Goal: Information Seeking & Learning: Learn about a topic

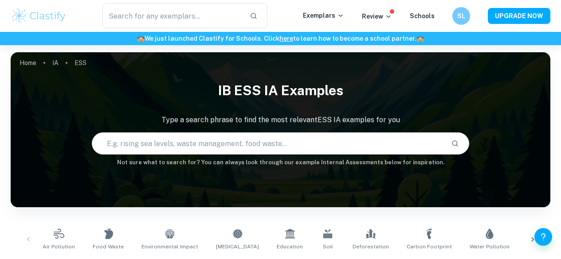
checkbox input "true"
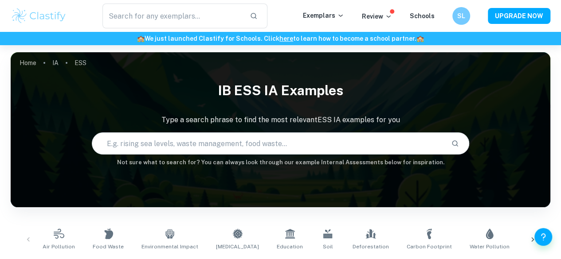
click at [249, 147] on input "text" at bounding box center [268, 143] width 352 height 25
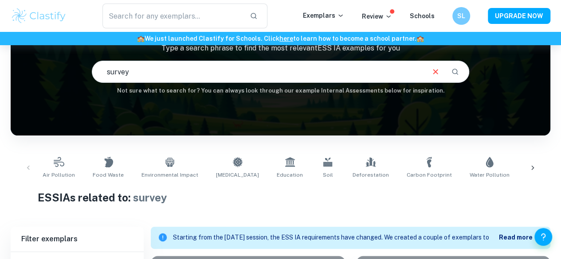
scroll to position [64, 0]
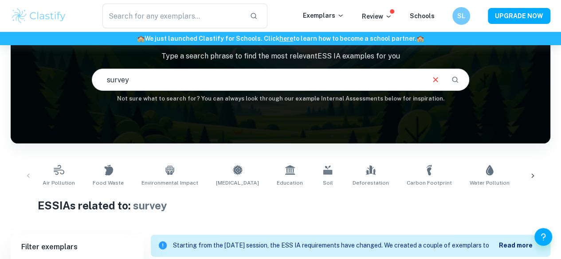
click at [301, 90] on input "survey" at bounding box center [258, 79] width 332 height 25
type input "s"
type input "age"
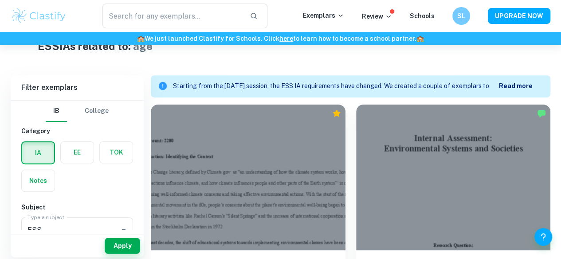
scroll to position [226, 0]
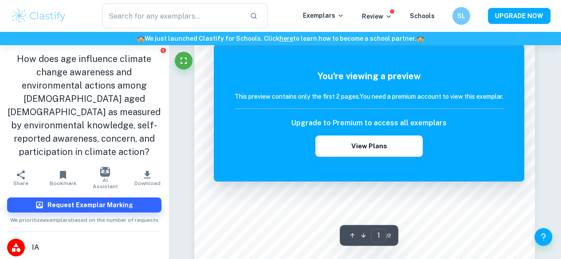
scroll to position [63, 0]
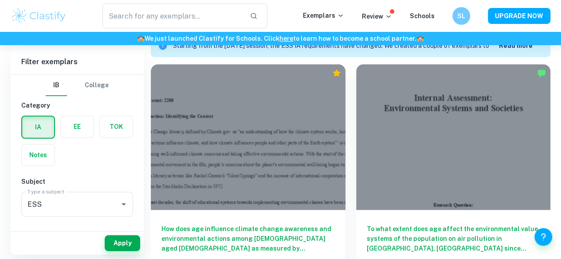
scroll to position [268, 0]
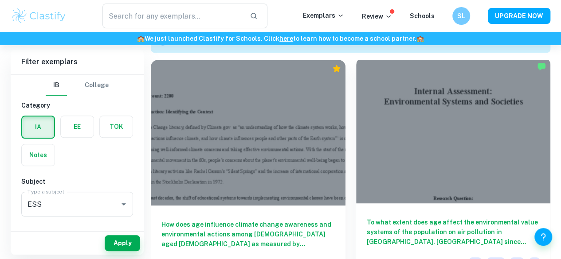
click at [367, 218] on h6 "To what extent does age affect the environmental value systems of the populatio…" at bounding box center [453, 232] width 173 height 29
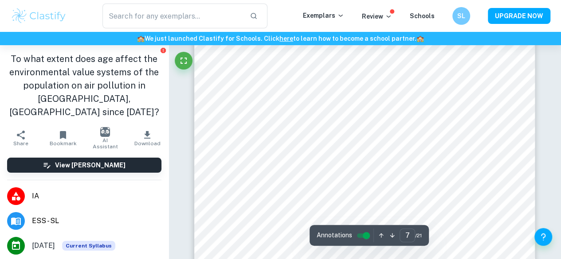
scroll to position [2816, 0]
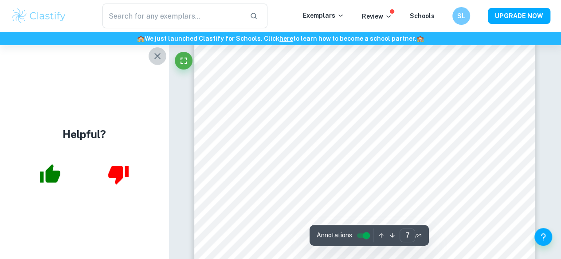
click at [155, 58] on icon "button" at bounding box center [157, 56] width 6 height 6
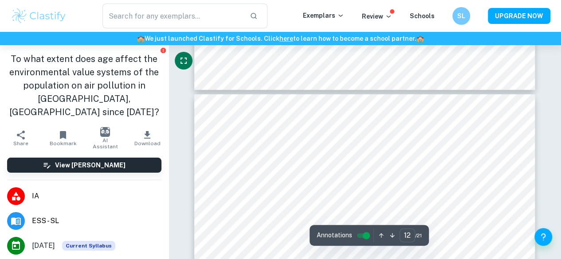
scroll to position [5051, 0]
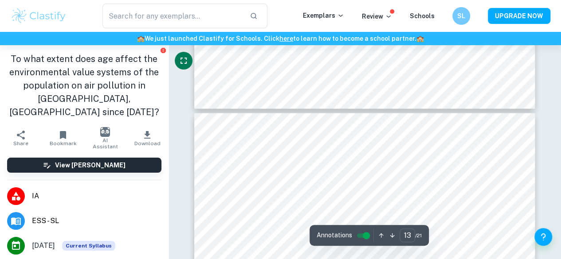
type input "14"
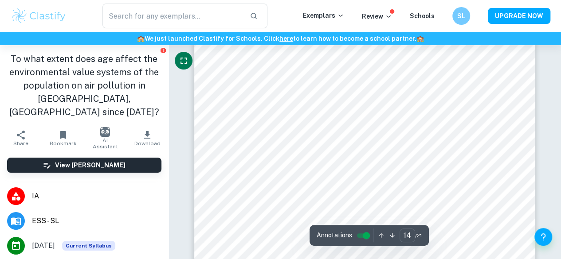
scroll to position [5967, 0]
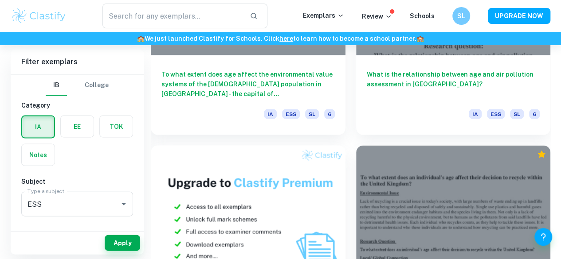
scroll to position [890, 0]
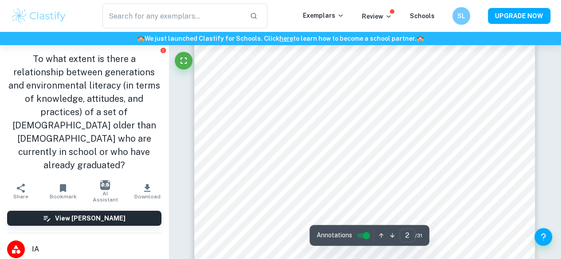
scroll to position [773, 0]
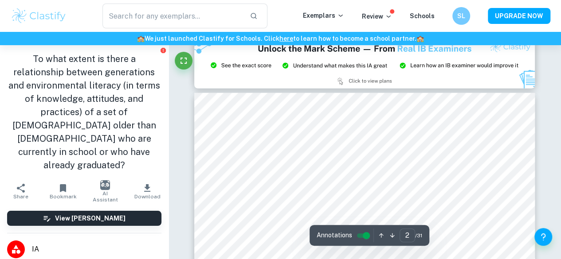
type input "3"
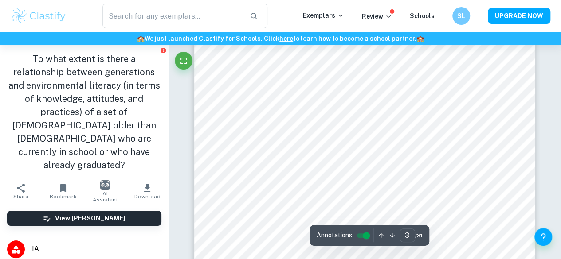
scroll to position [1156, 0]
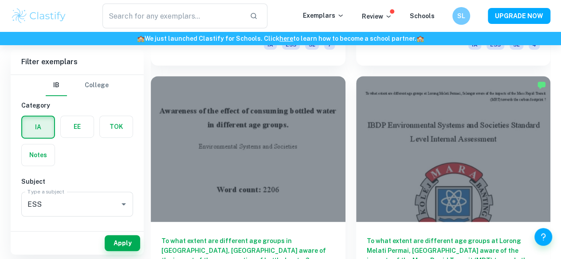
scroll to position [1922, 0]
